Goal: Navigation & Orientation: Go to known website

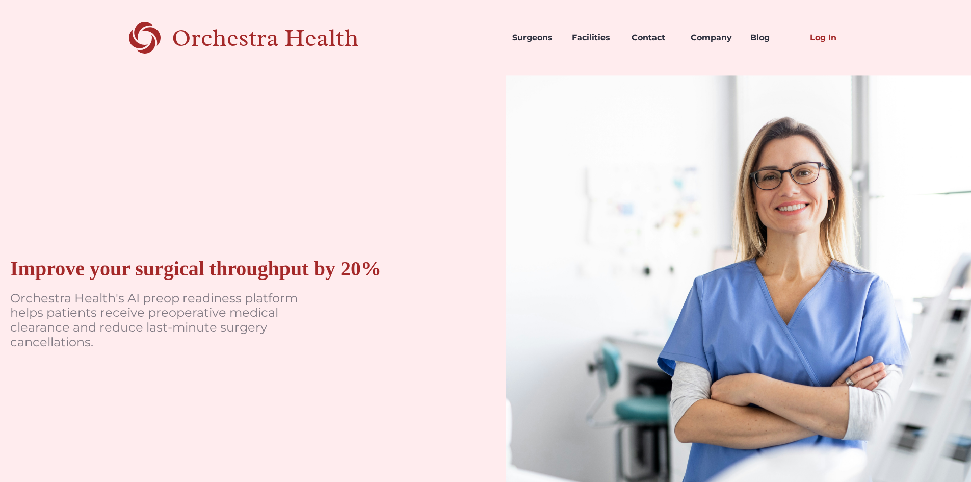
click at [831, 38] on link "Log In" at bounding box center [832, 37] width 60 height 35
click at [823, 37] on link "Log In" at bounding box center [832, 37] width 60 height 35
click at [823, 35] on link "Log In" at bounding box center [832, 37] width 60 height 35
